Goal: Information Seeking & Learning: Learn about a topic

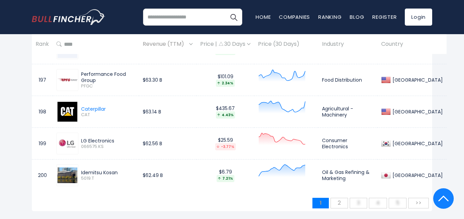
scroll to position [6641, 0]
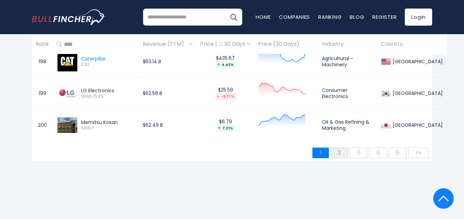
click at [340, 147] on span "2" at bounding box center [339, 152] width 10 height 11
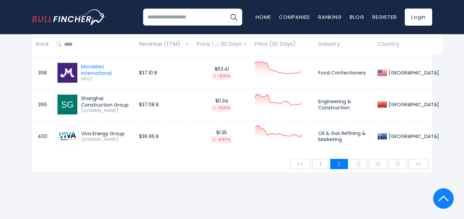
scroll to position [6612, 0]
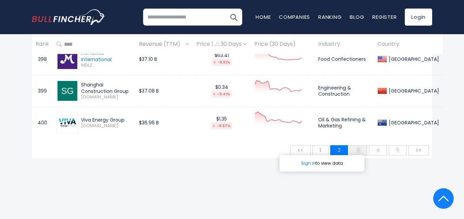
click at [359, 151] on span "3" at bounding box center [358, 150] width 10 height 11
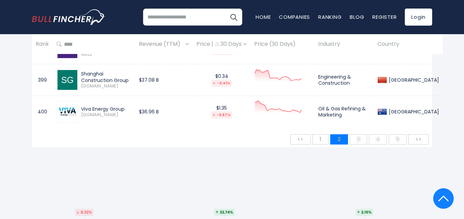
scroll to position [6626, 0]
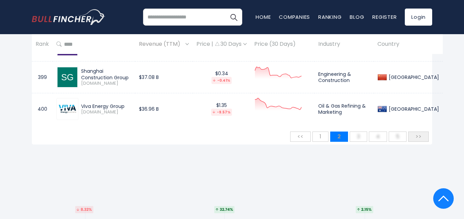
click at [419, 137] on span ">>" at bounding box center [418, 136] width 13 height 11
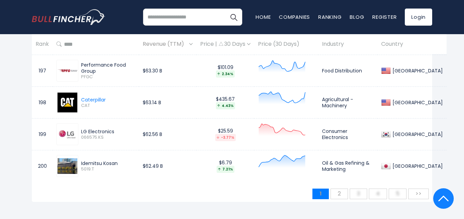
scroll to position [6613, 0]
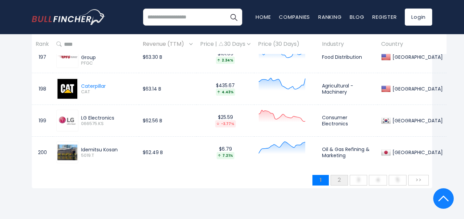
click at [339, 176] on span "2" at bounding box center [339, 179] width 10 height 11
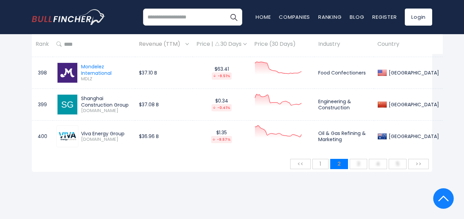
scroll to position [6612, 0]
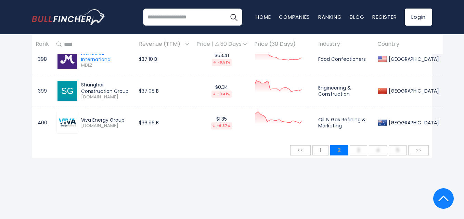
click at [322, 151] on span "1" at bounding box center [320, 150] width 9 height 11
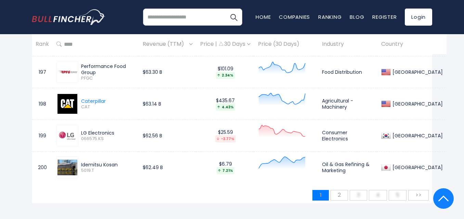
scroll to position [6603, 0]
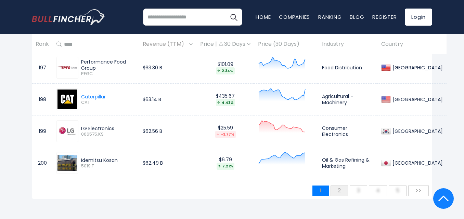
click at [340, 185] on span "2" at bounding box center [339, 190] width 10 height 11
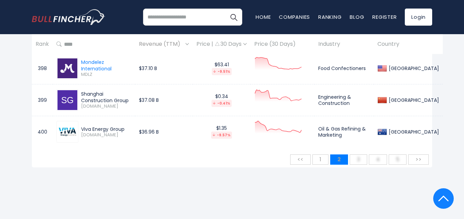
scroll to position [6626, 0]
